Goal: Task Accomplishment & Management: Use online tool/utility

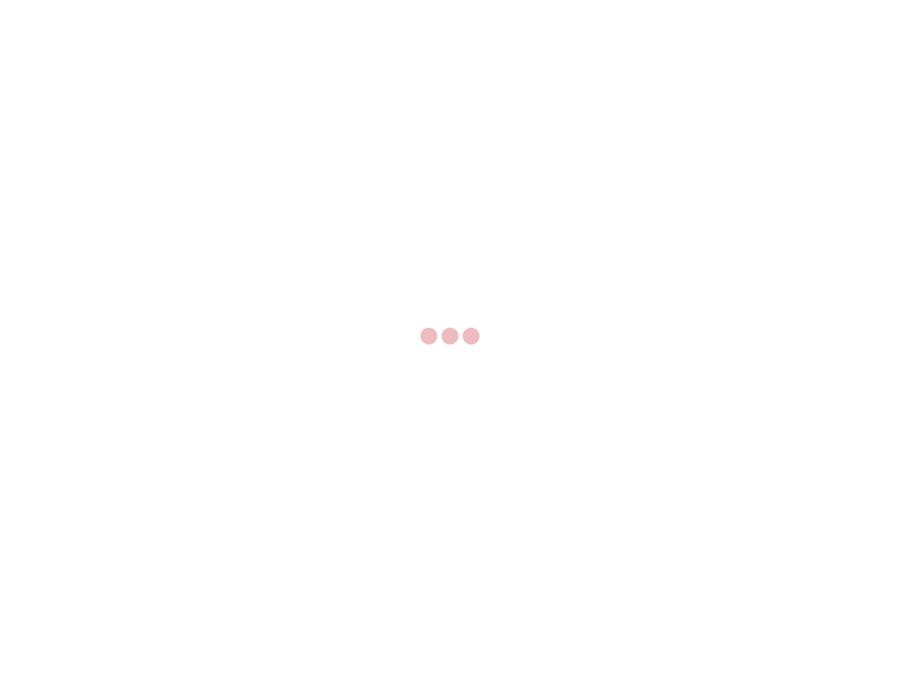
select select "US"
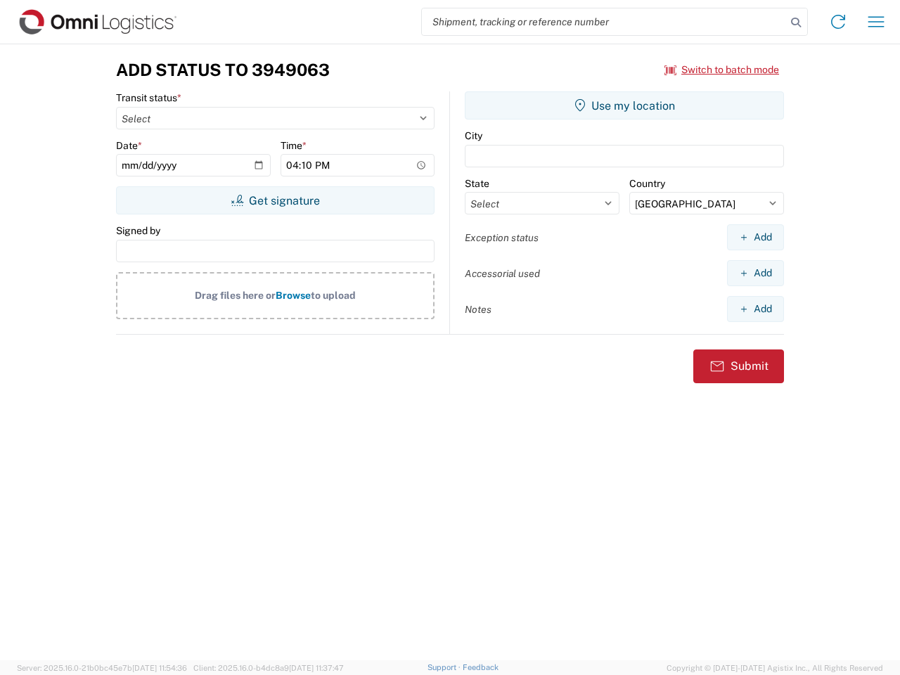
click at [604, 22] on input "search" at bounding box center [604, 21] width 364 height 27
click at [796, 22] on icon at bounding box center [796, 23] width 20 height 20
click at [838, 22] on icon at bounding box center [838, 22] width 22 height 22
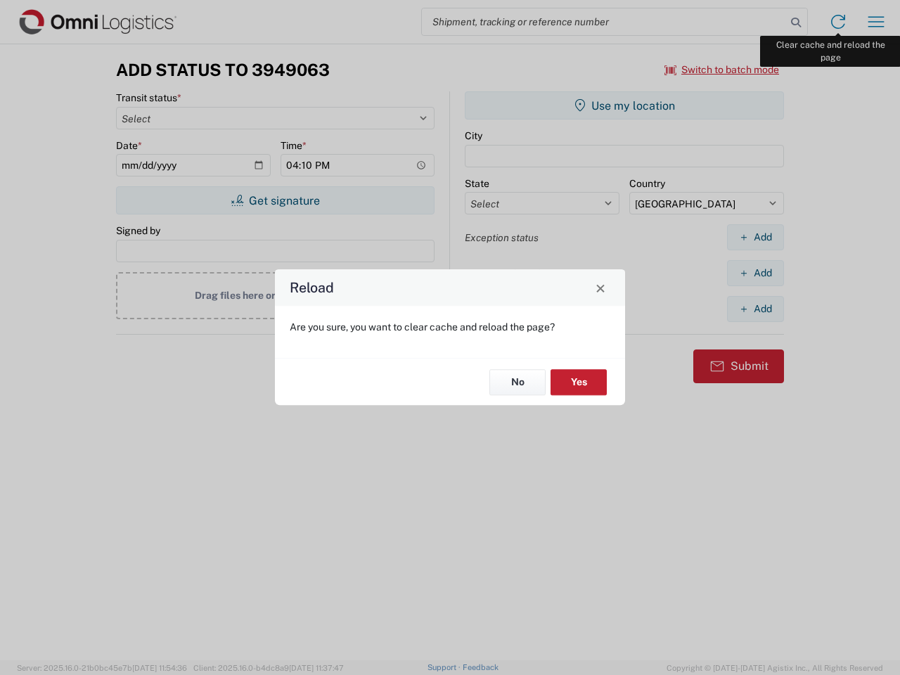
click at [876, 22] on div "Reload Are you sure, you want to clear cache and reload the page? No Yes" at bounding box center [450, 337] width 900 height 675
click at [722, 70] on div "Reload Are you sure, you want to clear cache and reload the page? No Yes" at bounding box center [450, 337] width 900 height 675
click at [275, 200] on div "Reload Are you sure, you want to clear cache and reload the page? No Yes" at bounding box center [450, 337] width 900 height 675
click at [624, 105] on div "Reload Are you sure, you want to clear cache and reload the page? No Yes" at bounding box center [450, 337] width 900 height 675
click at [755, 237] on div "Reload Are you sure, you want to clear cache and reload the page? No Yes" at bounding box center [450, 337] width 900 height 675
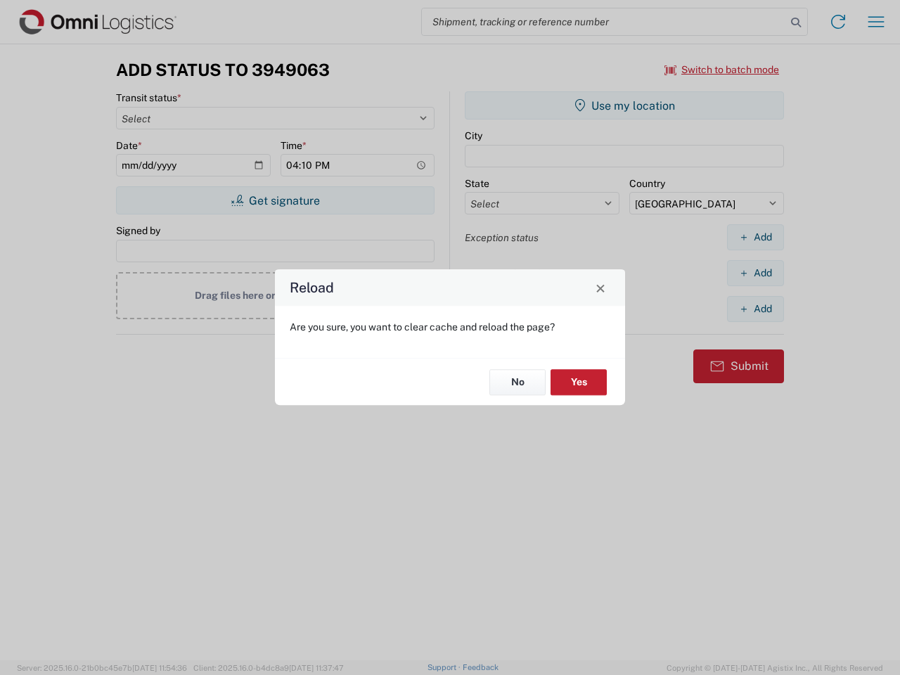
click at [755, 273] on div "Reload Are you sure, you want to clear cache and reload the page? No Yes" at bounding box center [450, 337] width 900 height 675
click at [755, 309] on div "Reload Are you sure, you want to clear cache and reload the page? No Yes" at bounding box center [450, 337] width 900 height 675
